Goal: Register for event/course

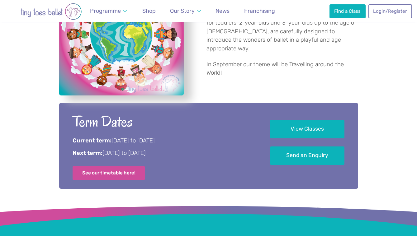
scroll to position [261, 0]
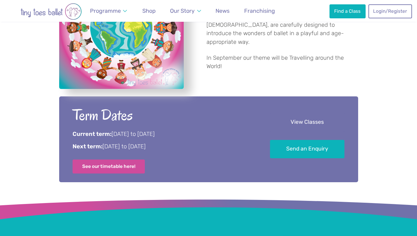
click at [314, 121] on link "View Classes" at bounding box center [307, 122] width 74 height 18
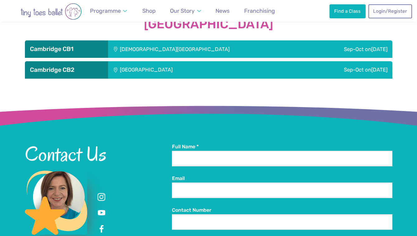
scroll to position [988, 0]
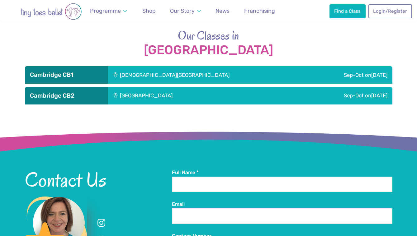
click at [137, 79] on div "St Matthew's Church" at bounding box center [208, 74] width 200 height 17
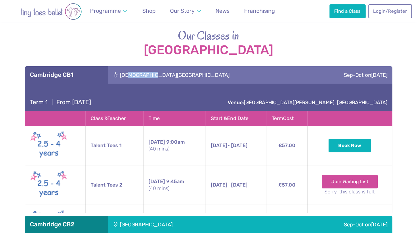
click at [137, 79] on div "St Matthew's Church" at bounding box center [208, 74] width 200 height 17
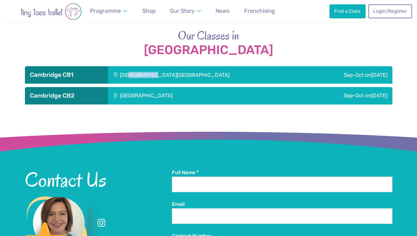
click at [137, 79] on div "St Matthew's Church" at bounding box center [208, 74] width 200 height 17
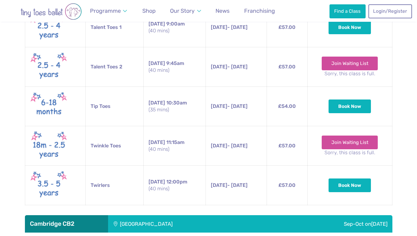
scroll to position [1101, 0]
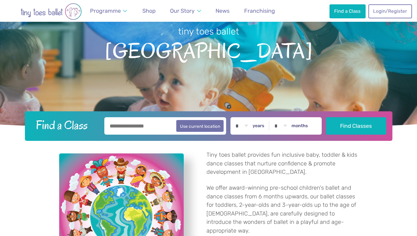
scroll to position [76, 0]
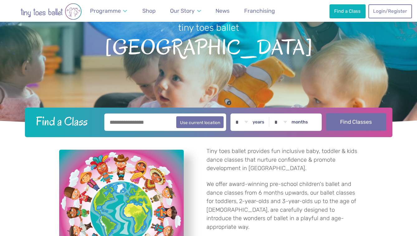
click at [348, 119] on button "Find Classes" at bounding box center [356, 121] width 60 height 17
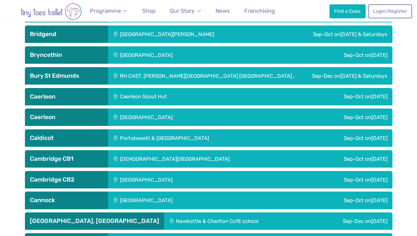
scroll to position [425, 0]
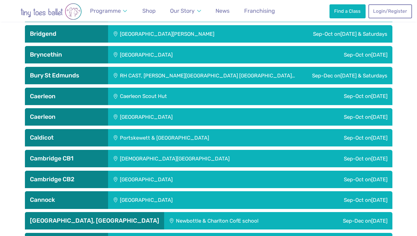
click at [75, 159] on h3 "Cambridge CB1" at bounding box center [66, 158] width 73 height 7
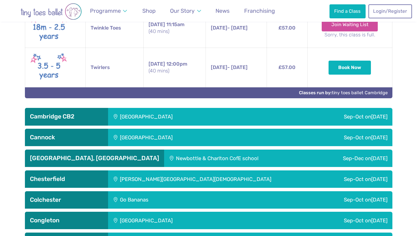
scroll to position [747, 0]
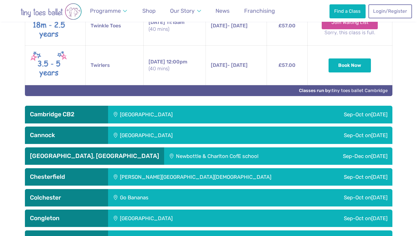
click at [72, 111] on h3 "Cambridge CB2" at bounding box center [66, 114] width 73 height 7
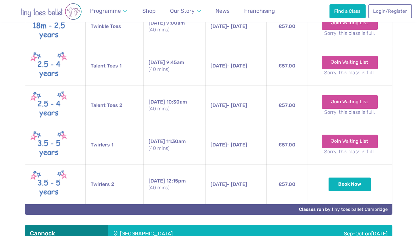
scroll to position [909, 0]
